Goal: Navigation & Orientation: Find specific page/section

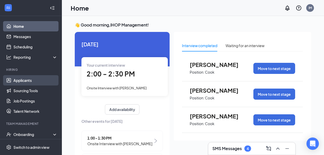
click at [29, 78] on link "Applicants" at bounding box center [35, 80] width 44 height 10
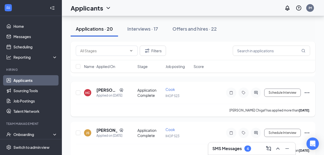
scroll to position [438, 0]
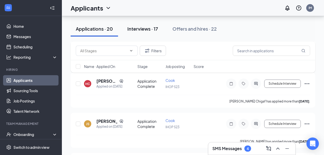
click at [145, 29] on div "Interviews · 17" at bounding box center [142, 28] width 31 height 6
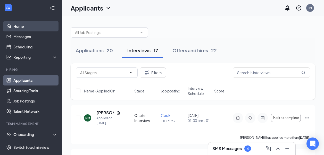
click at [20, 27] on link "Home" at bounding box center [35, 26] width 44 height 10
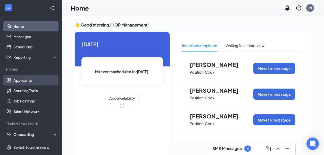
click at [24, 81] on link "Applicants" at bounding box center [35, 80] width 44 height 10
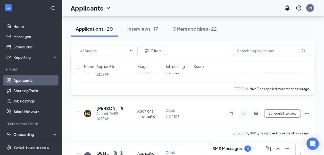
scroll to position [51, 0]
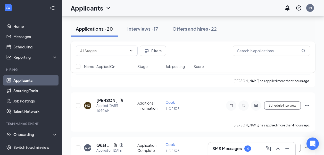
drag, startPoint x: 151, startPoint y: 32, endPoint x: 148, endPoint y: 38, distance: 6.7
click at [151, 32] on button "Interviews · 17" at bounding box center [142, 28] width 41 height 15
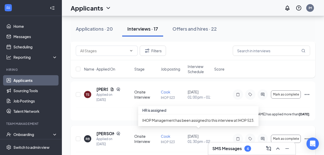
scroll to position [103, 0]
